Goal: Navigation & Orientation: Find specific page/section

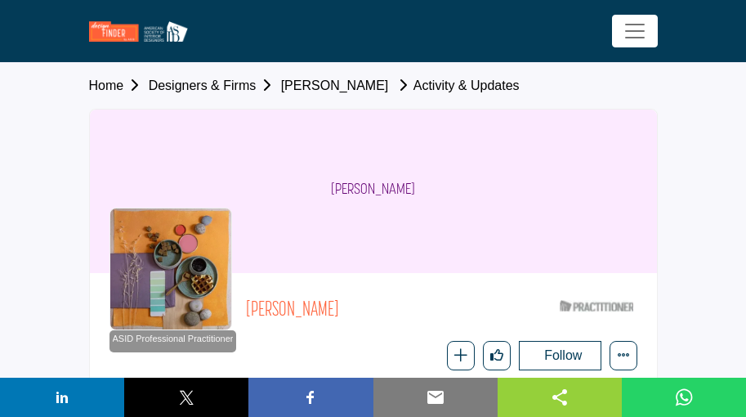
click at [373, 87] on link "Janine Shinoki-Evans" at bounding box center [335, 85] width 108 height 14
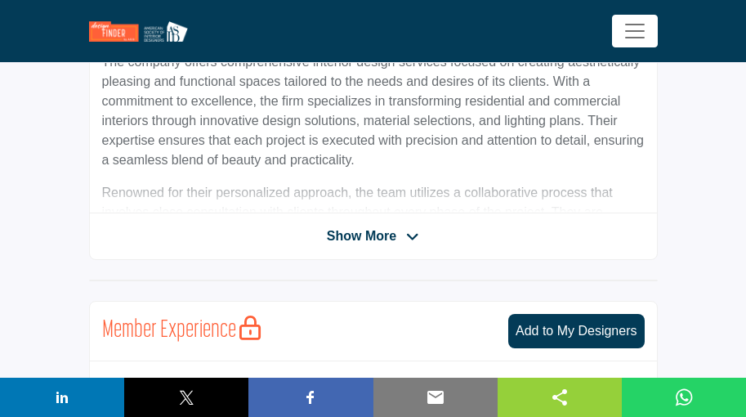
scroll to position [572, 0]
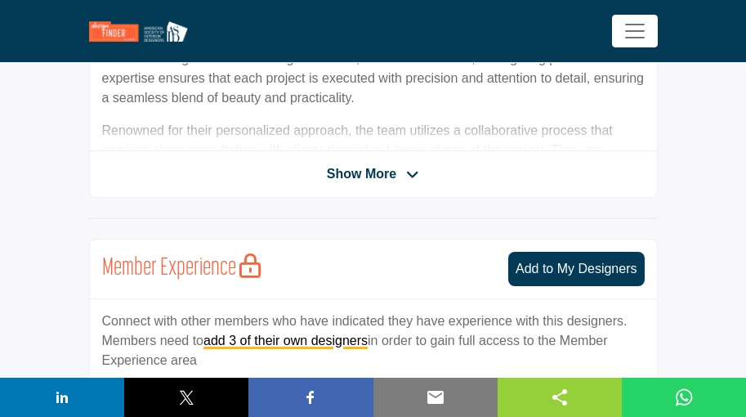
click at [399, 183] on span "Show More" at bounding box center [373, 174] width 92 height 20
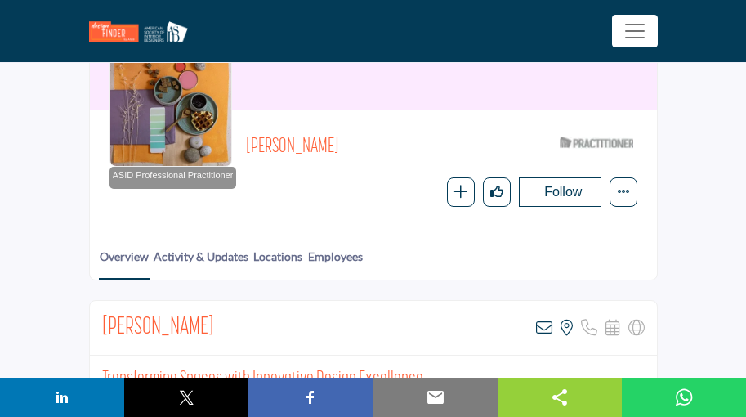
scroll to position [0, 0]
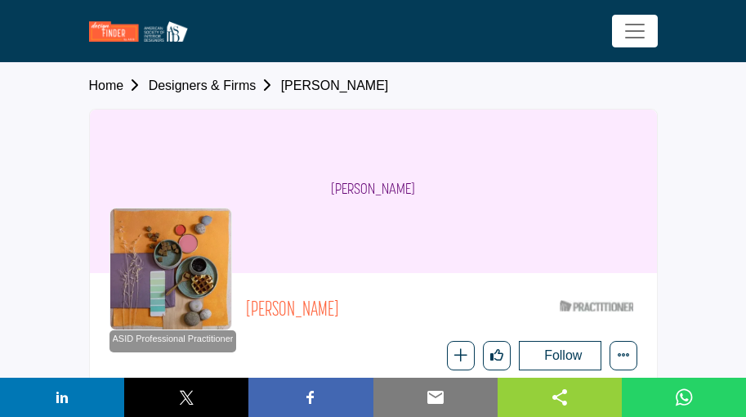
click at [226, 83] on link "Designers & Firms" at bounding box center [215, 85] width 132 height 14
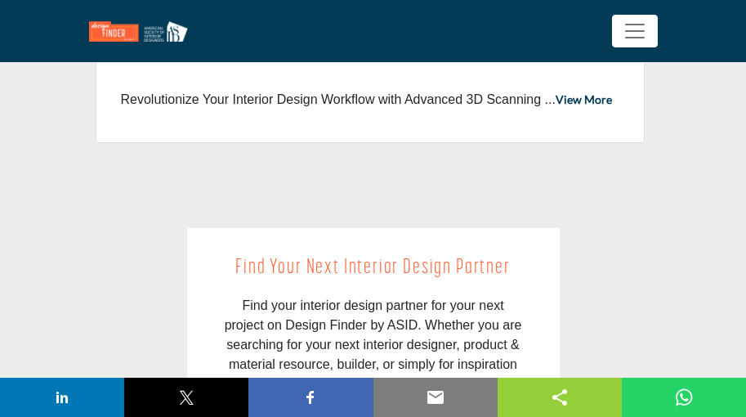
scroll to position [1471, 0]
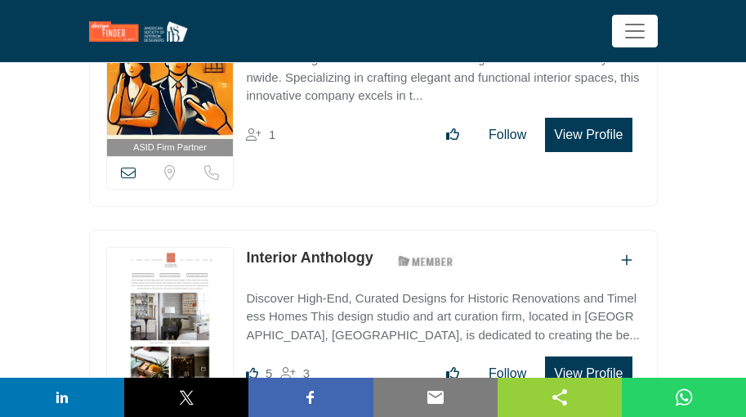
scroll to position [2124, 0]
